Goal: Information Seeking & Learning: Learn about a topic

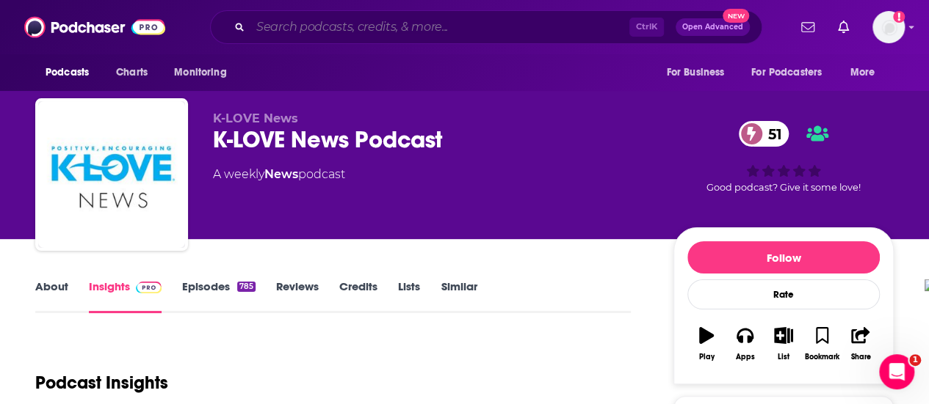
click at [467, 21] on input "Search podcasts, credits, & more..." at bounding box center [439, 26] width 379 height 23
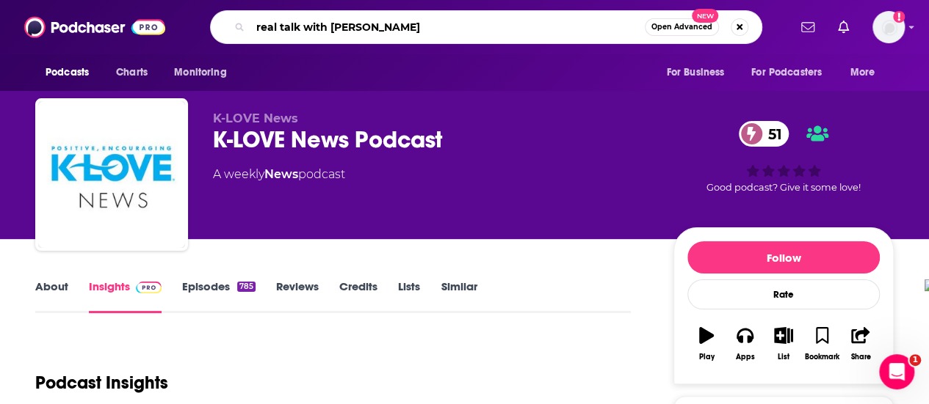
type input "real talk with [PERSON_NAME]"
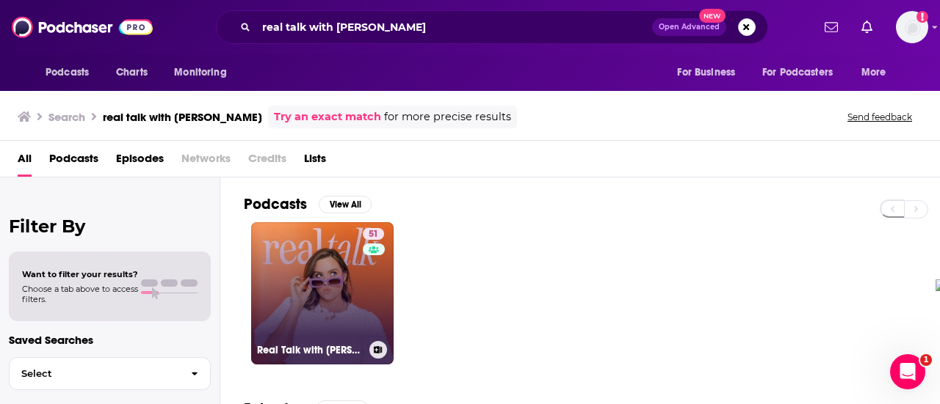
click at [306, 284] on link "51 Real Talk with [PERSON_NAME]" at bounding box center [322, 293] width 142 height 142
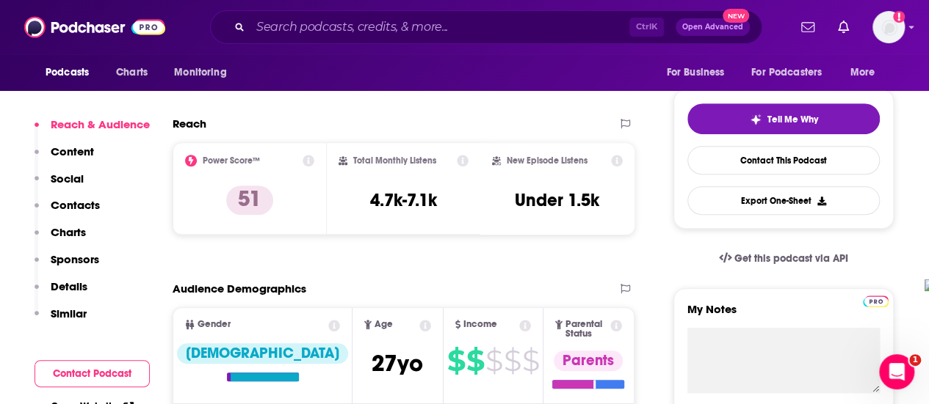
scroll to position [294, 0]
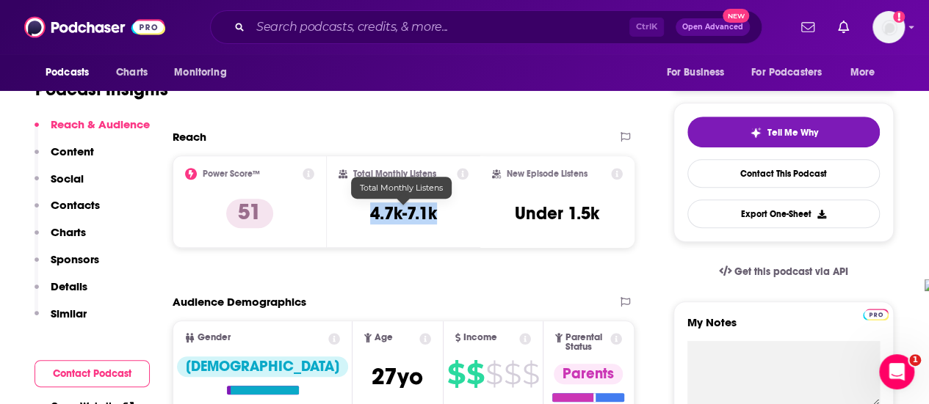
drag, startPoint x: 372, startPoint y: 212, endPoint x: 442, endPoint y: 212, distance: 69.7
click at [442, 212] on div "Total Monthly Listens 4.7k-7.1k" at bounding box center [403, 202] width 131 height 68
copy h3 "4.7k-7.1k"
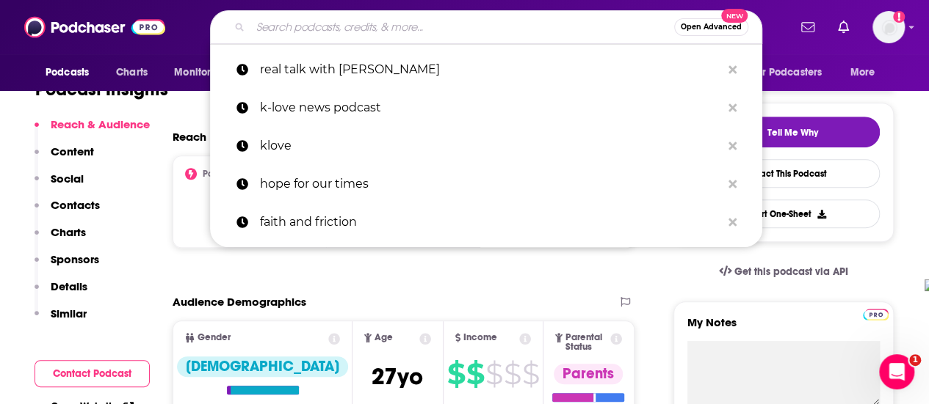
click at [317, 29] on input "Search podcasts, credits, & more..." at bounding box center [462, 26] width 424 height 23
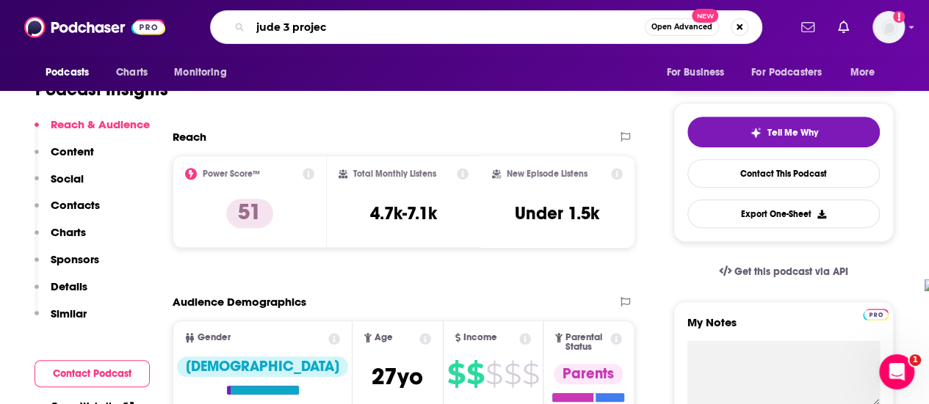
type input "jude 3 project"
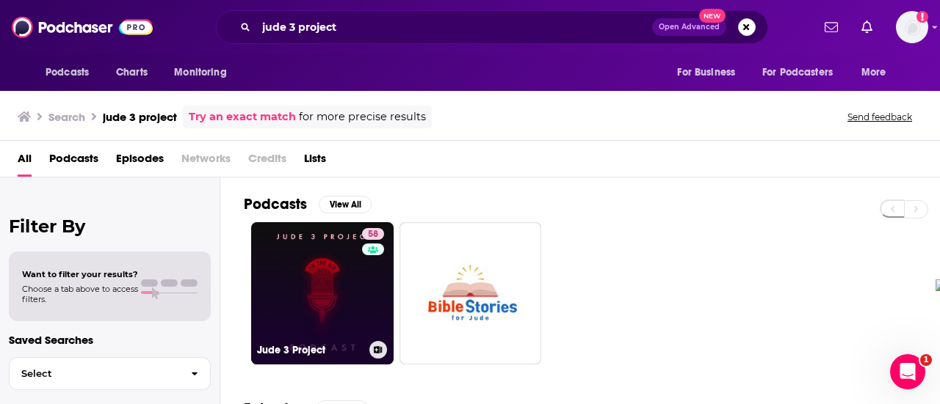
click at [291, 325] on link "58 Jude 3 Project" at bounding box center [322, 293] width 142 height 142
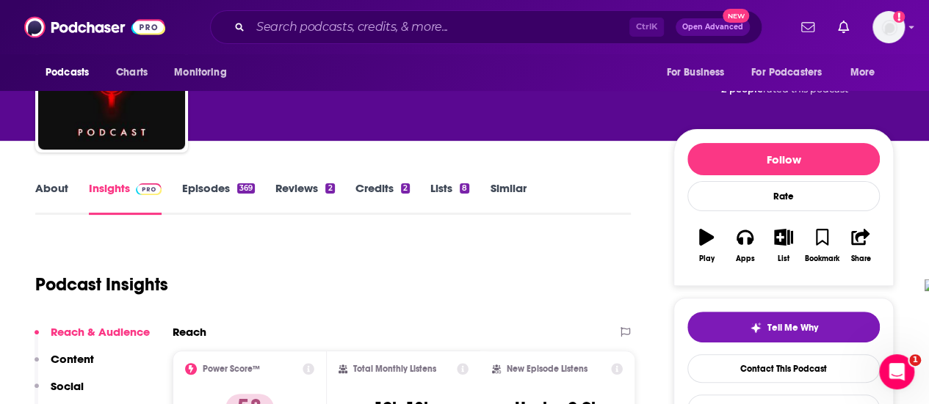
scroll to position [73, 0]
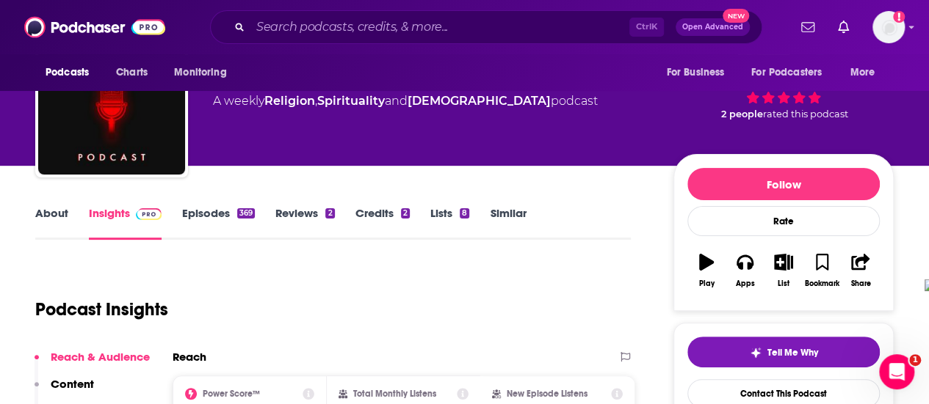
click at [54, 214] on link "About" at bounding box center [51, 223] width 33 height 34
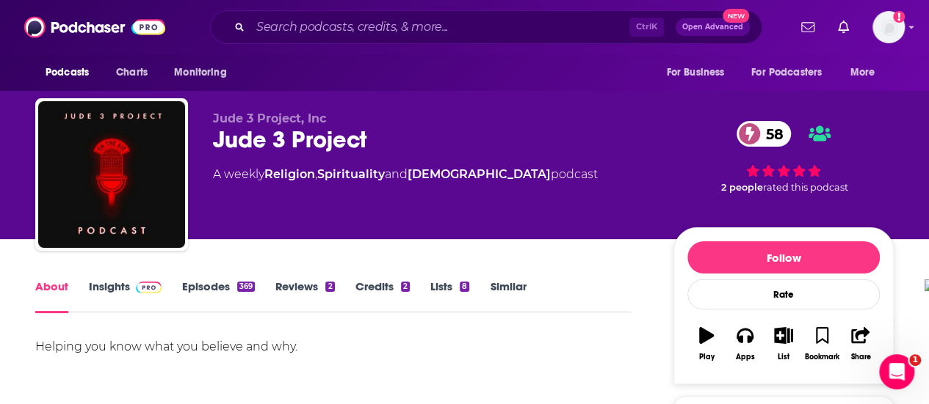
click at [197, 287] on link "Episodes 369" at bounding box center [218, 297] width 73 height 34
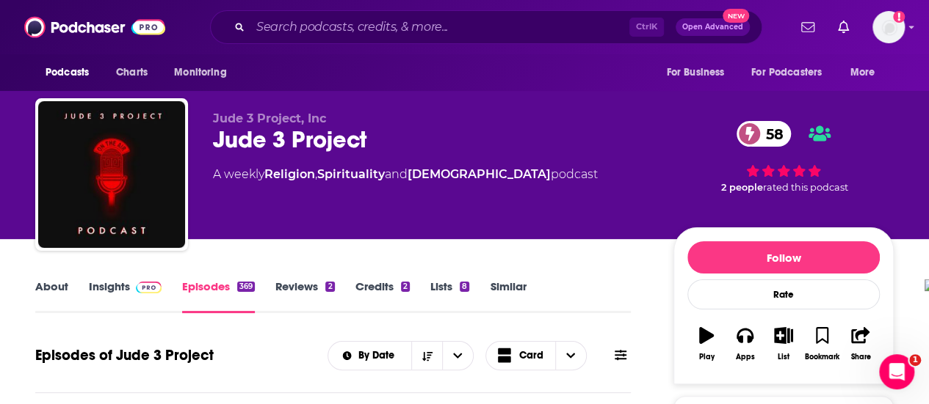
click at [131, 287] on span at bounding box center [146, 287] width 32 height 14
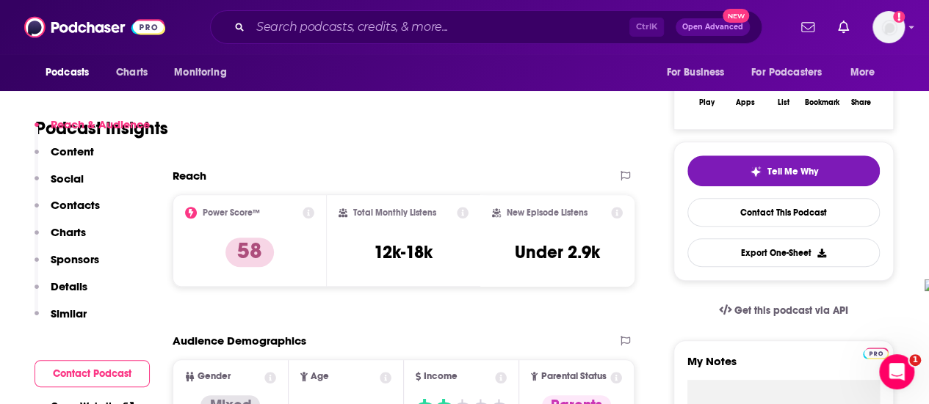
scroll to position [294, 0]
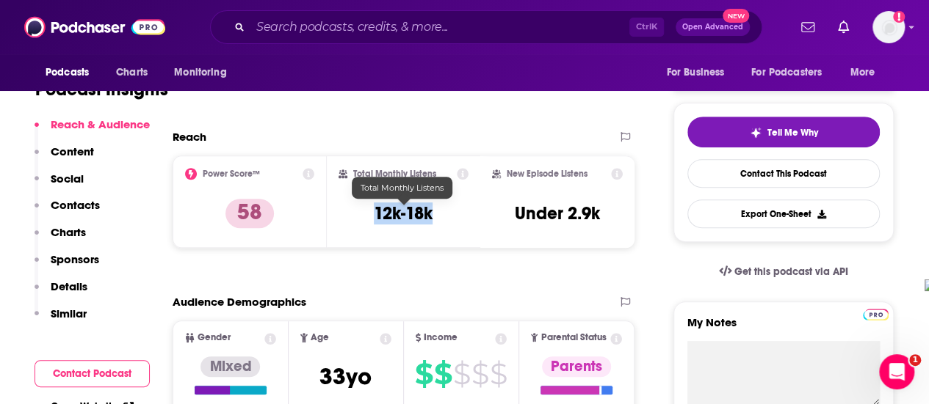
drag, startPoint x: 374, startPoint y: 212, endPoint x: 429, endPoint y: 218, distance: 55.4
click at [432, 218] on h3 "12k-18k" at bounding box center [403, 214] width 59 height 22
copy h3 "12k-18k"
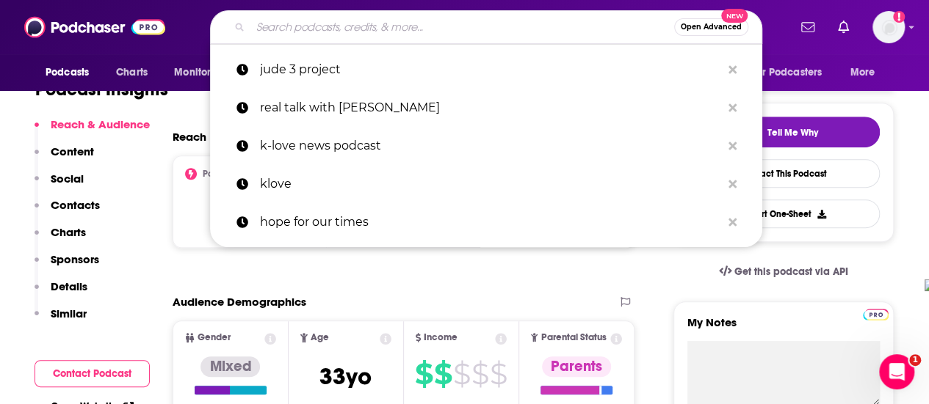
click at [443, 23] on input "Search podcasts, credits, & more..." at bounding box center [462, 26] width 424 height 23
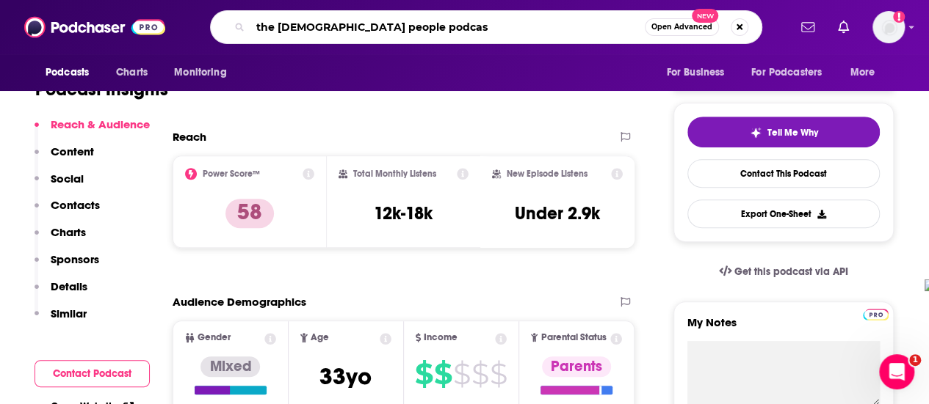
type input "the [DEMOGRAPHIC_DATA] people podcast"
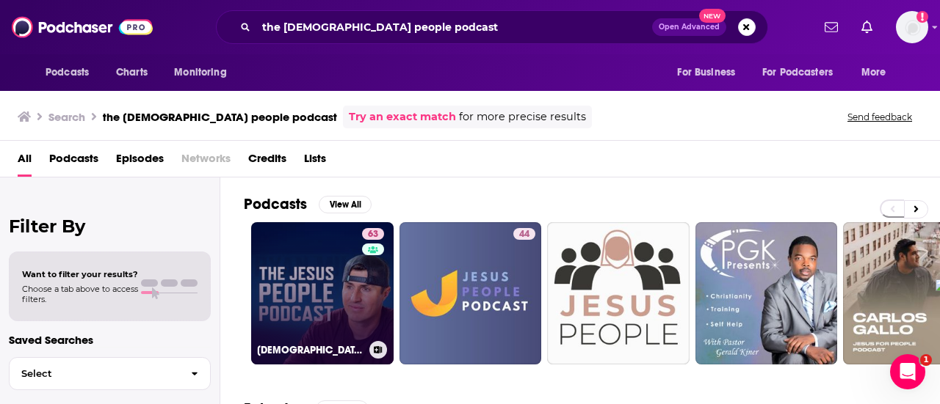
click at [318, 303] on link "63 [DEMOGRAPHIC_DATA] People Podcast" at bounding box center [322, 293] width 142 height 142
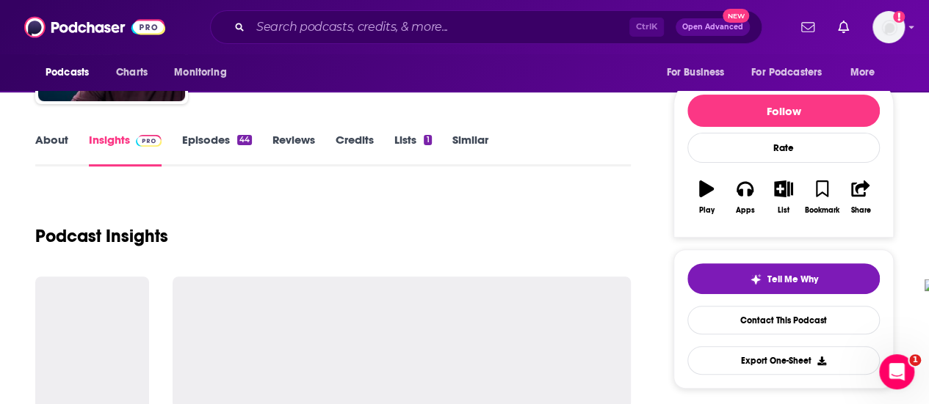
scroll to position [220, 0]
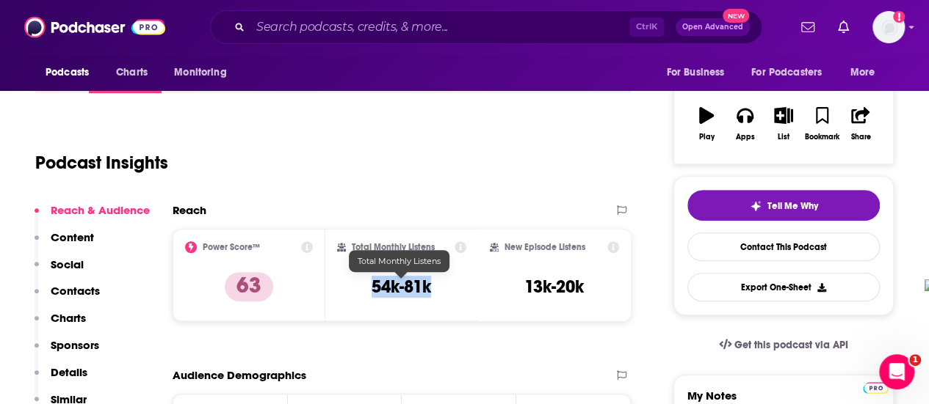
drag, startPoint x: 371, startPoint y: 287, endPoint x: 432, endPoint y: 292, distance: 61.9
click at [432, 292] on div "Total Monthly Listens 54k-81k" at bounding box center [401, 276] width 129 height 68
copy h3 "54k-81k"
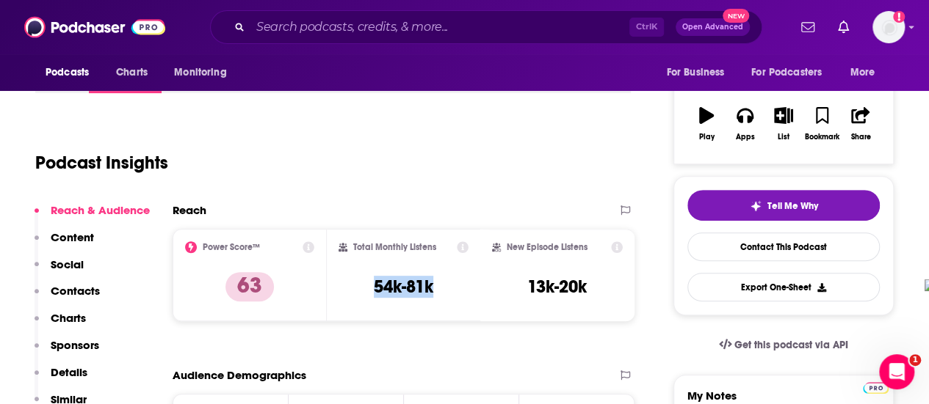
click at [382, 44] on div "Podcasts Charts Monitoring Ctrl K Open Advanced New For Business For Podcasters…" at bounding box center [464, 27] width 929 height 54
click at [379, 29] on input "Search podcasts, credits, & more..." at bounding box center [439, 26] width 379 height 23
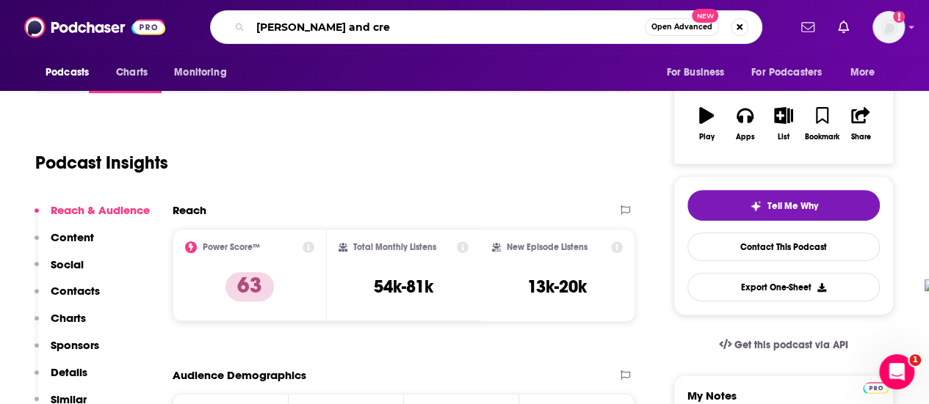
type input "[PERSON_NAME] and crew"
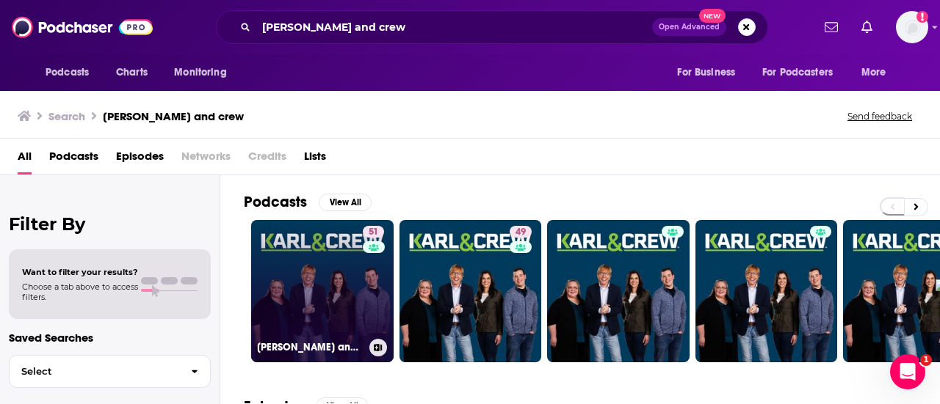
click at [332, 293] on link "51 [PERSON_NAME] and Crew" at bounding box center [322, 291] width 142 height 142
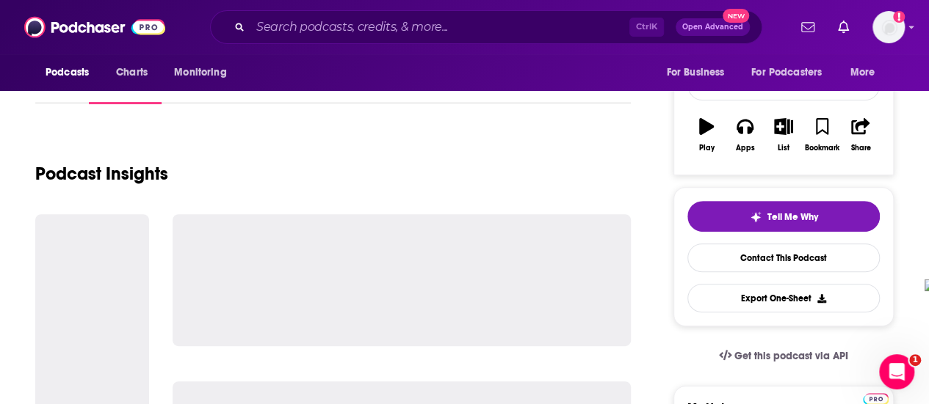
scroll to position [220, 0]
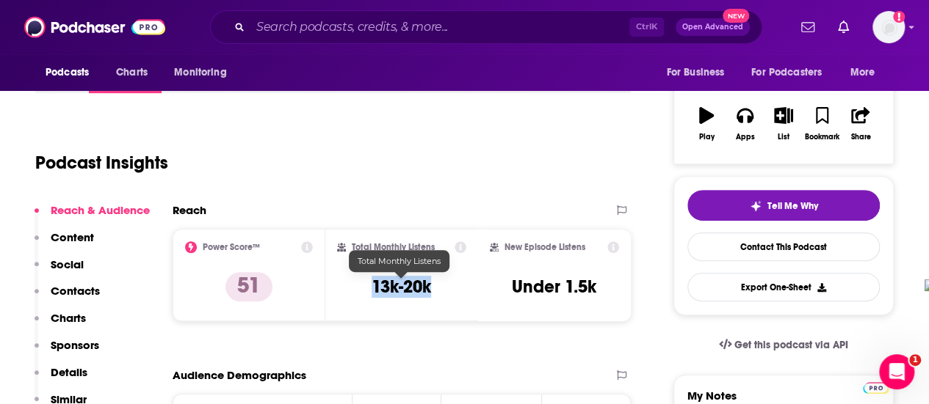
drag, startPoint x: 373, startPoint y: 286, endPoint x: 441, endPoint y: 288, distance: 68.3
click at [441, 288] on div "Total Monthly Listens 13k-20k" at bounding box center [401, 276] width 129 height 68
copy h3 "13k-20k"
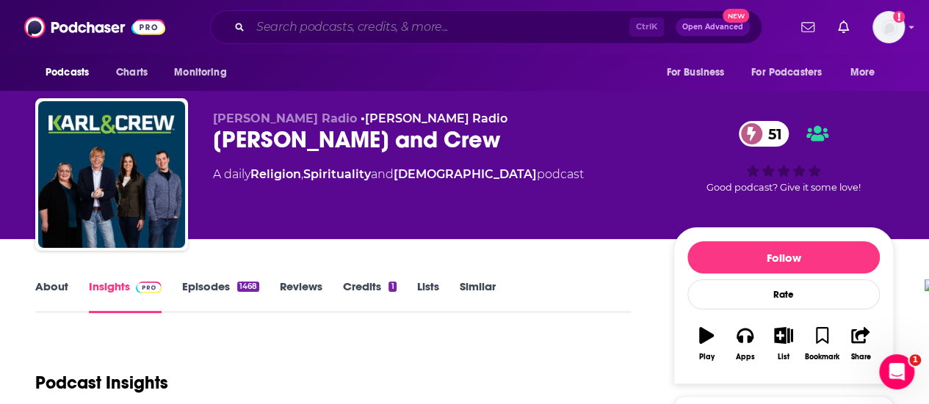
click at [360, 24] on input "Search podcasts, credits, & more..." at bounding box center [439, 26] width 379 height 23
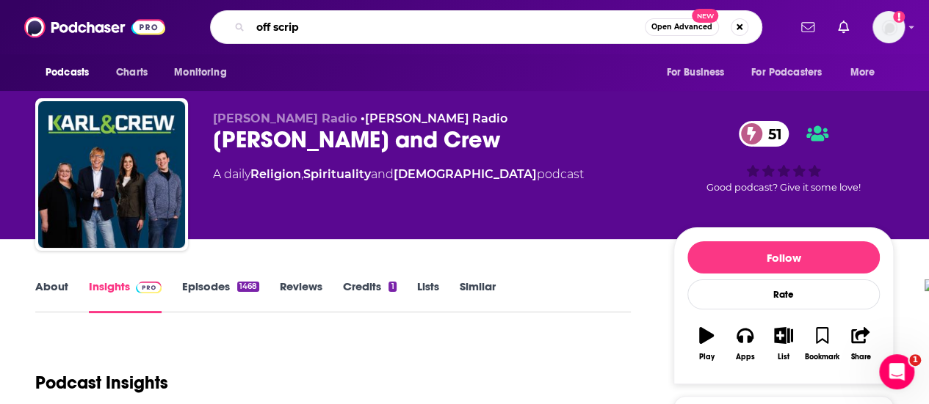
type input "off script"
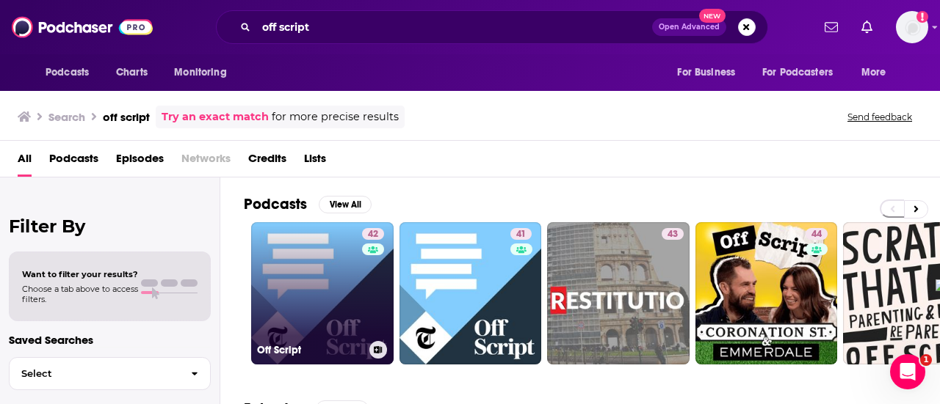
click at [322, 297] on link "42 Off Script" at bounding box center [322, 293] width 142 height 142
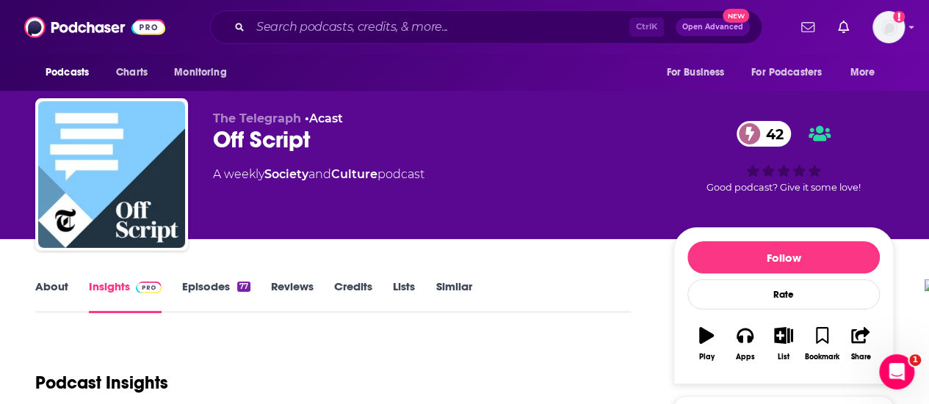
click at [53, 291] on link "About" at bounding box center [51, 297] width 33 height 34
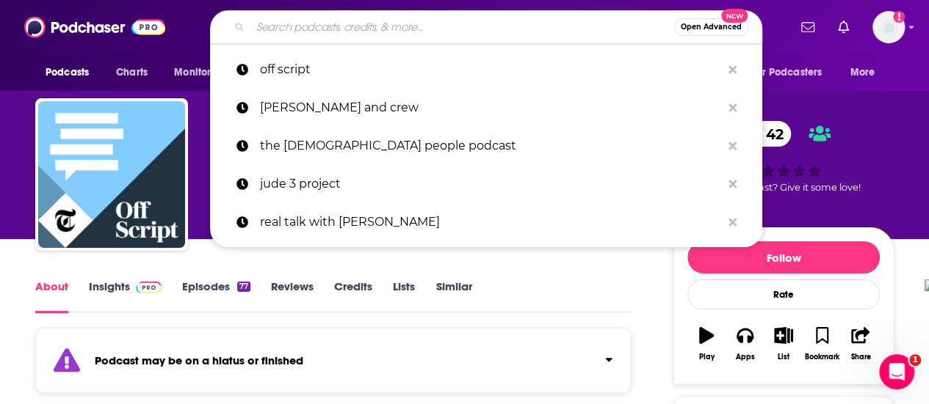
click at [415, 16] on input "Search podcasts, credits, & more..." at bounding box center [462, 26] width 424 height 23
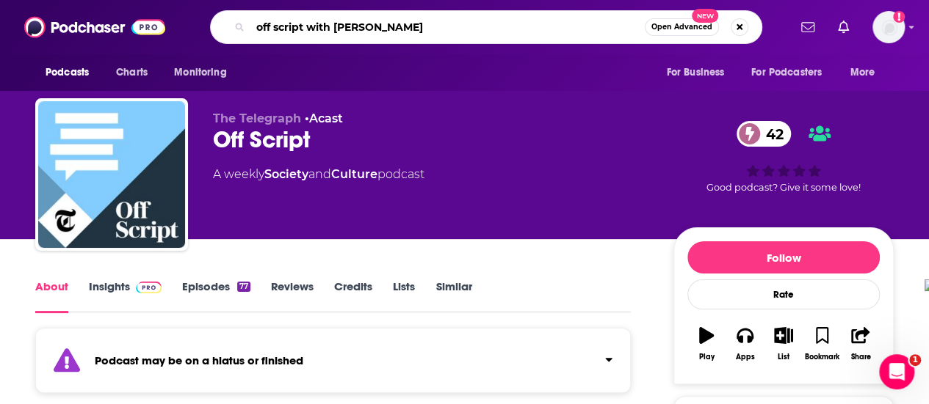
type input "off script with [PERSON_NAME]"
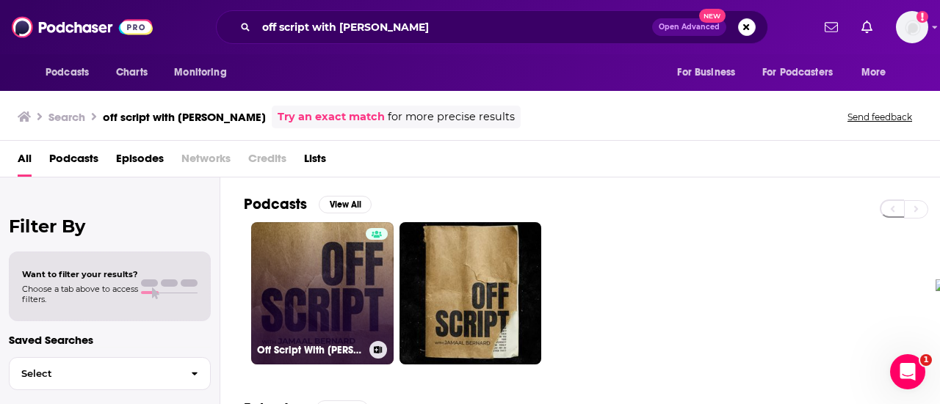
click at [316, 280] on link "Off Script With [PERSON_NAME] - Off Script with [PERSON_NAME]" at bounding box center [322, 293] width 142 height 142
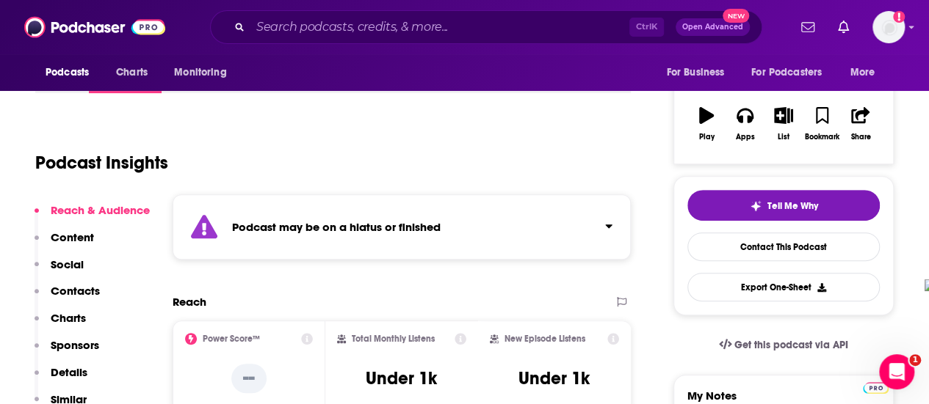
scroll to position [294, 0]
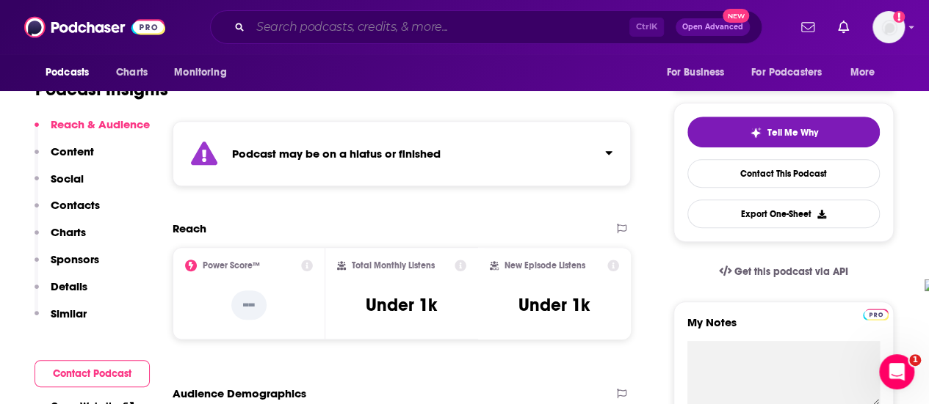
click at [400, 25] on input "Search podcasts, credits, & more..." at bounding box center [439, 26] width 379 height 23
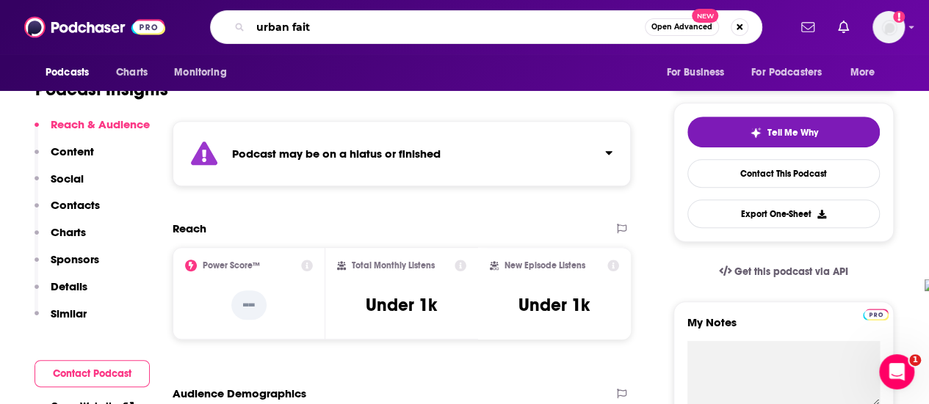
type input "urban faith"
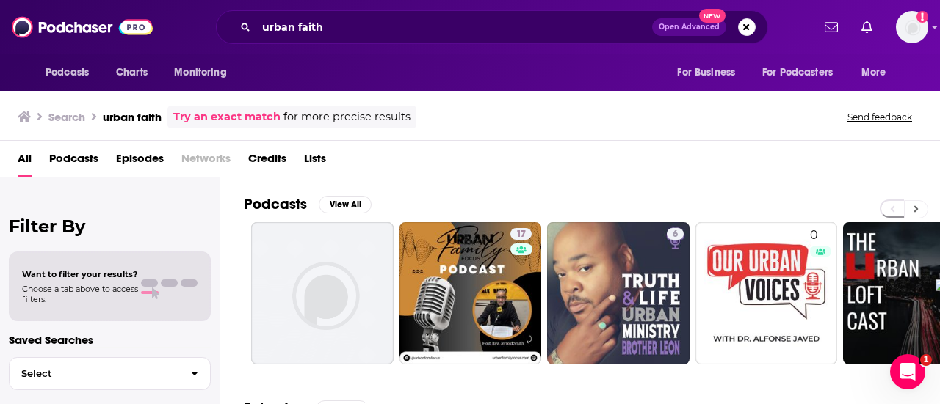
click at [918, 206] on button at bounding box center [916, 209] width 24 height 18
